Goal: Information Seeking & Learning: Find specific fact

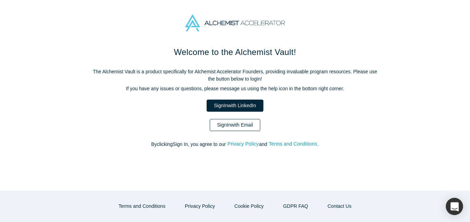
click at [236, 125] on link "Sign In with Email" at bounding box center [235, 125] width 51 height 12
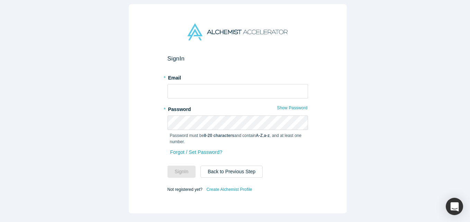
click at [225, 80] on div "* Email" at bounding box center [238, 85] width 141 height 27
click at [221, 84] on input "text" at bounding box center [238, 91] width 141 height 15
type input "[EMAIL_ADDRESS][DOMAIN_NAME]"
click at [168, 166] on button "Sign In" at bounding box center [182, 172] width 28 height 12
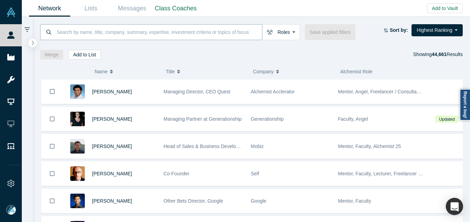
click at [140, 33] on input at bounding box center [159, 32] width 206 height 16
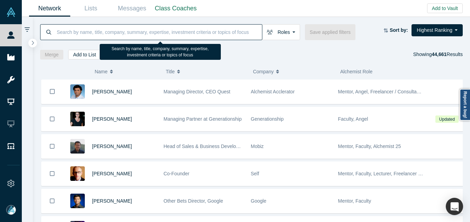
paste input "[PERSON_NAME][EMAIL_ADDRESS][DOMAIN_NAME]"
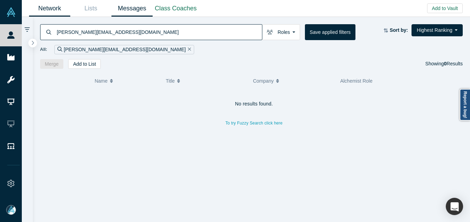
type input "[PERSON_NAME][EMAIL_ADDRESS][DOMAIN_NAME]"
